Goal: Ask a question: Seek information or help from site administrators or community

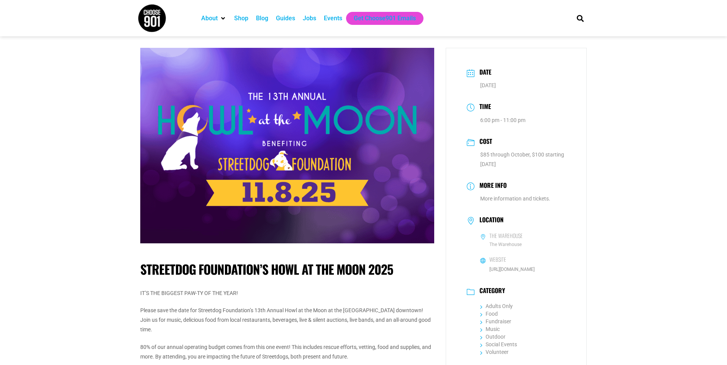
click at [151, 16] on img at bounding box center [152, 18] width 29 height 29
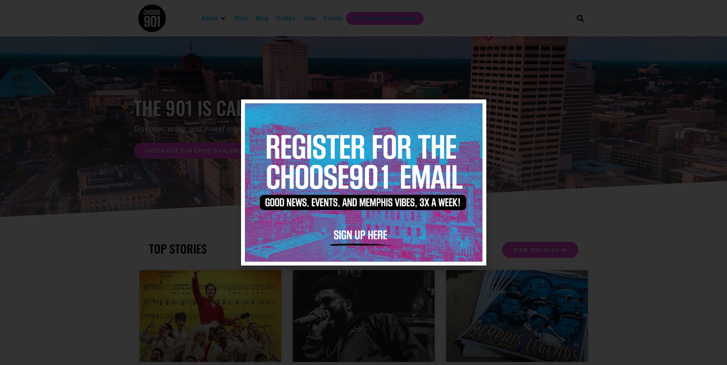
click at [475, 110] on icon "Close" at bounding box center [476, 110] width 6 height 6
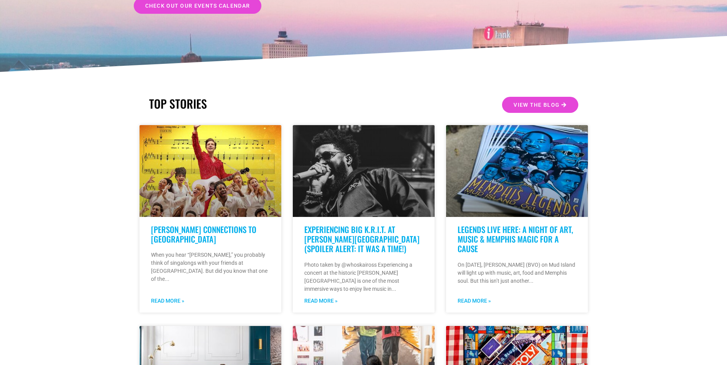
scroll to position [77, 0]
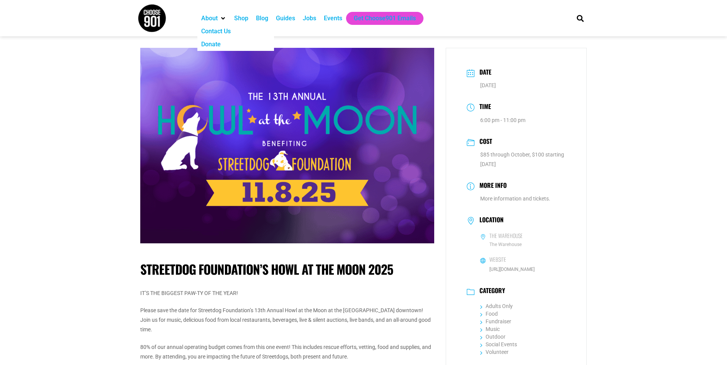
click at [217, 32] on div "Contact Us" at bounding box center [215, 31] width 29 height 9
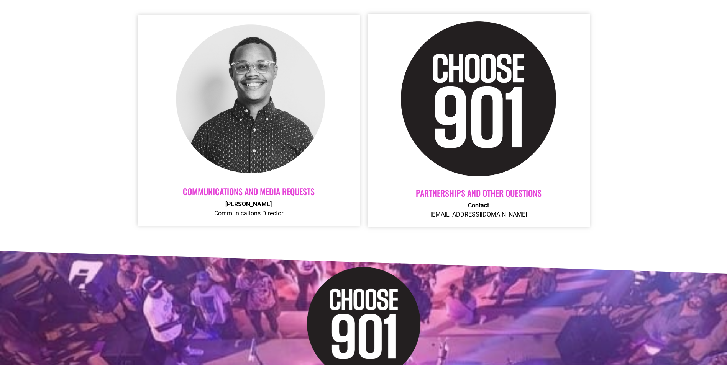
scroll to position [306, 0]
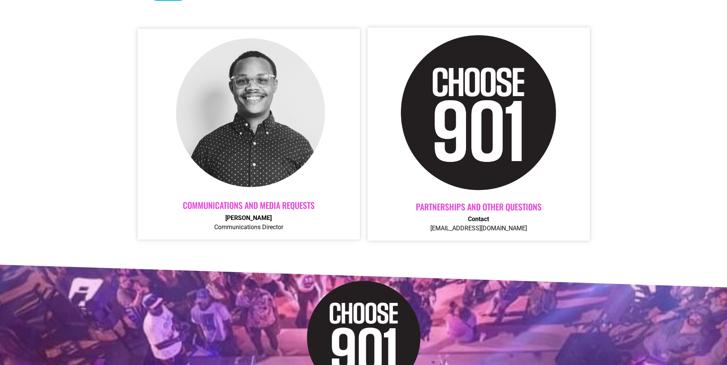
click at [242, 205] on link "Communications and Media Requests" at bounding box center [249, 205] width 132 height 12
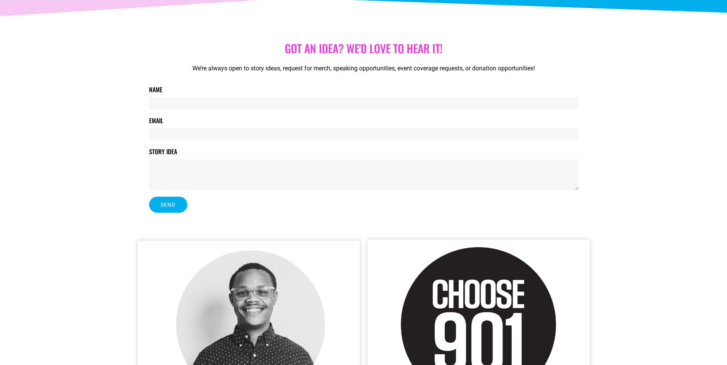
scroll to position [0, 0]
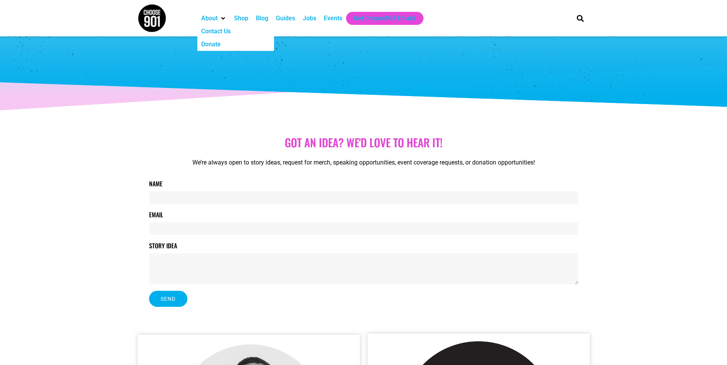
click at [211, 20] on div "About" at bounding box center [209, 18] width 16 height 9
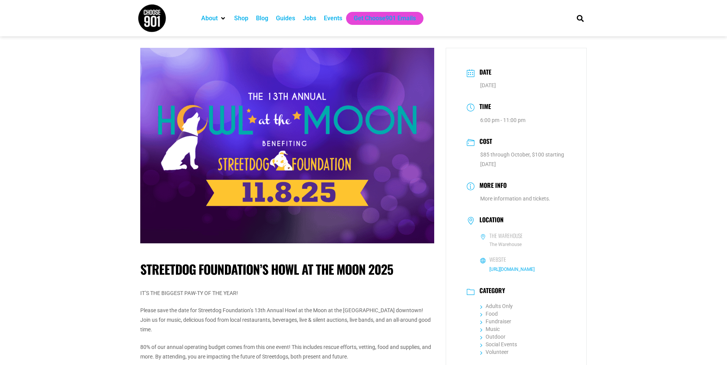
click at [526, 270] on link "[URL][DOMAIN_NAME]" at bounding box center [511, 269] width 45 height 5
click at [159, 11] on img at bounding box center [152, 18] width 29 height 29
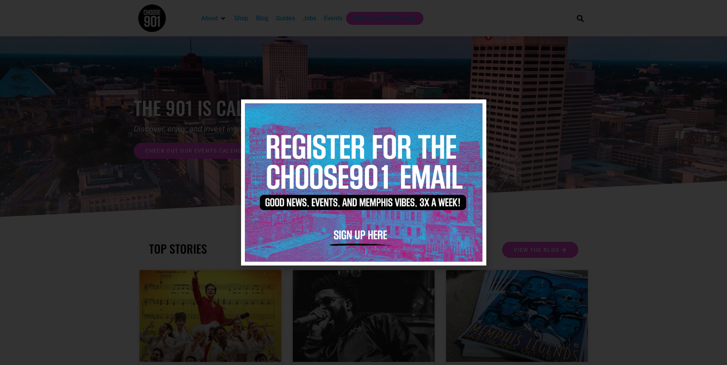
click at [475, 105] on img at bounding box center [364, 182] width 238 height 158
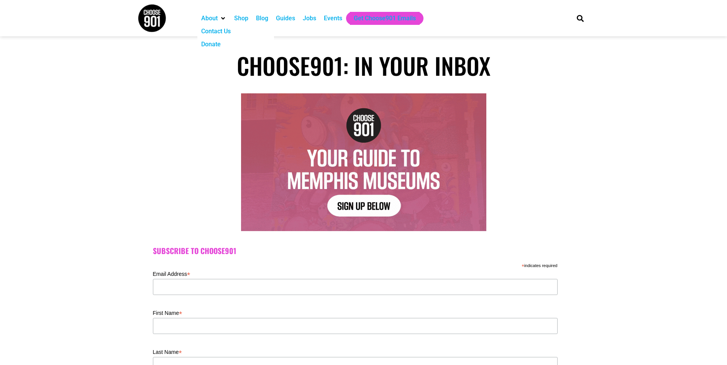
click at [212, 33] on div "Contact Us" at bounding box center [215, 31] width 29 height 9
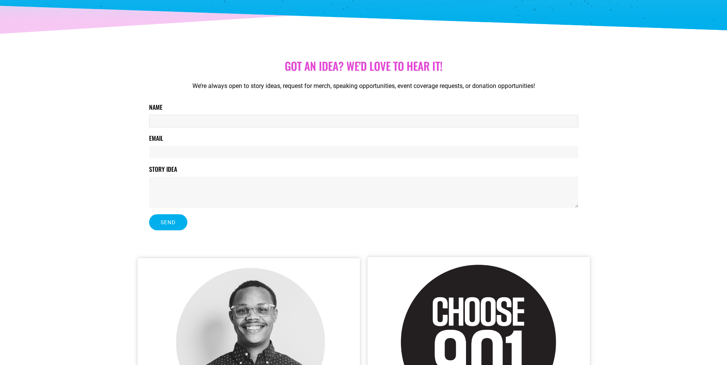
click at [179, 121] on input "Name" at bounding box center [363, 121] width 429 height 13
type input "[PERSON_NAME]"
type input "[PERSON_NAME][EMAIL_ADDRESS][DOMAIN_NAME]"
click at [208, 191] on textarea "Story Idea" at bounding box center [363, 192] width 429 height 31
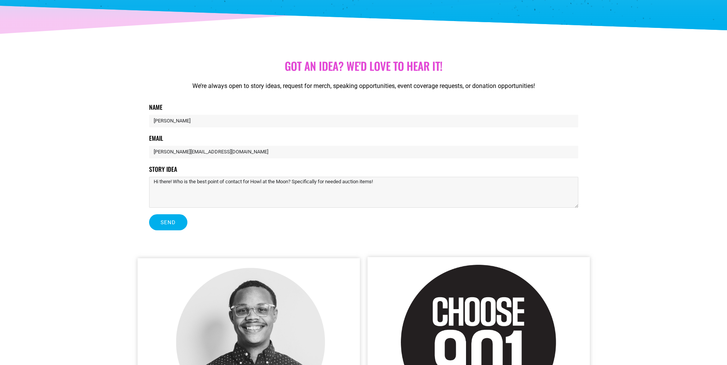
click at [318, 183] on textarea "Hi there! Who is the best point of contact for Howl at the Moon? Specifically f…" at bounding box center [363, 192] width 429 height 31
click at [395, 186] on textarea "Hi there! Who is the best point of contact for Howl at the Moon? Specifically, …" at bounding box center [363, 192] width 429 height 31
type textarea "Hi there! Who is the best point of contact for Howl at the Moon? Specifically, …"
click at [170, 220] on span "Send" at bounding box center [168, 222] width 15 height 5
